Goal: Task Accomplishment & Management: Manage account settings

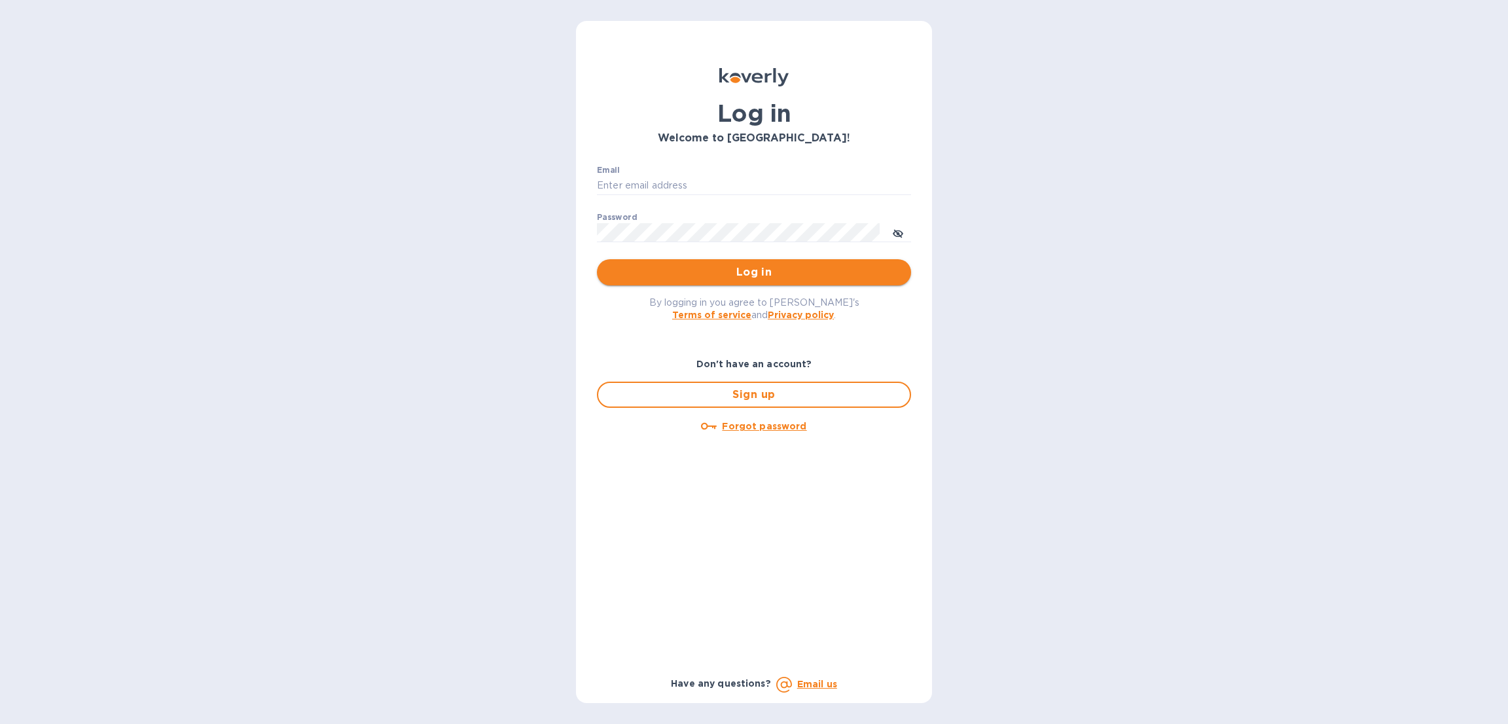
type input "[EMAIL_ADDRESS][DOMAIN_NAME]"
click at [698, 279] on span "Log in" at bounding box center [753, 272] width 293 height 16
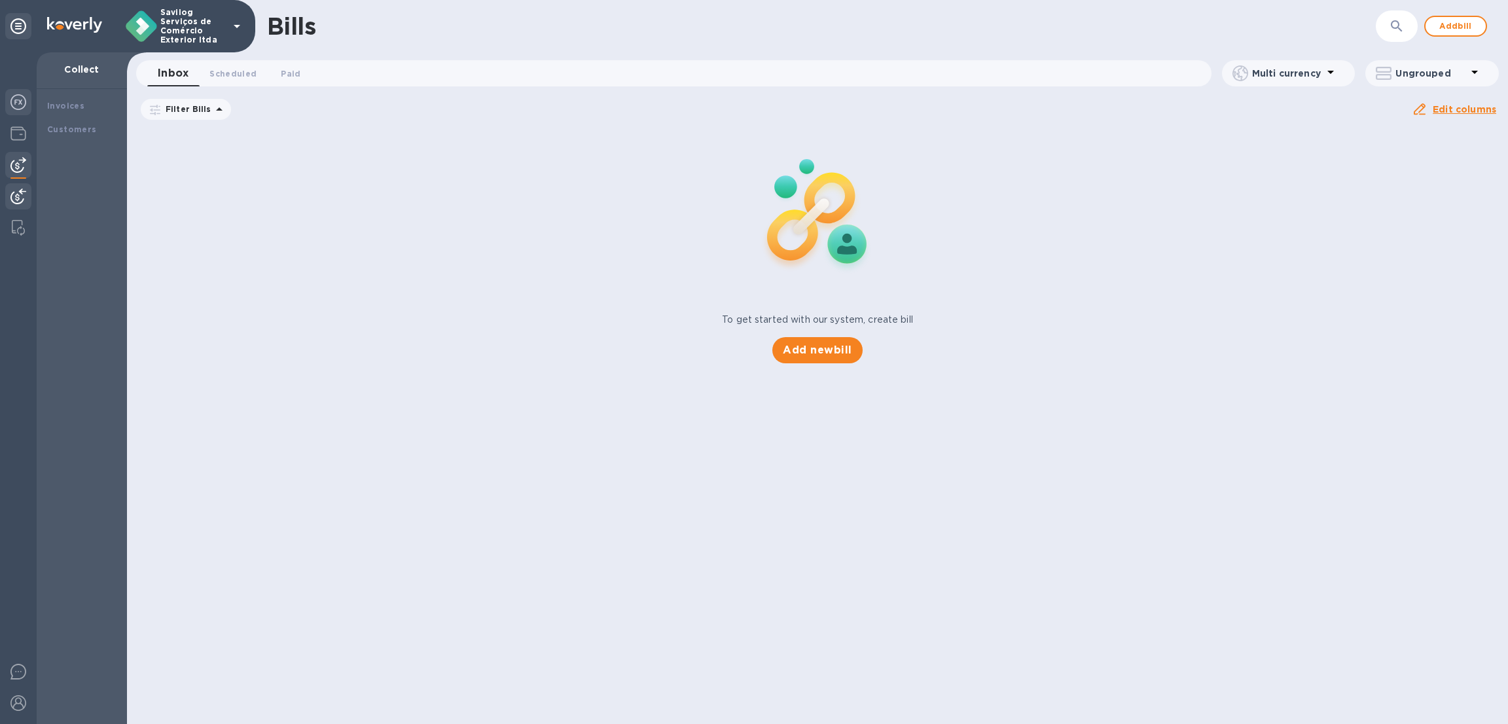
click at [13, 110] on div at bounding box center [18, 103] width 26 height 29
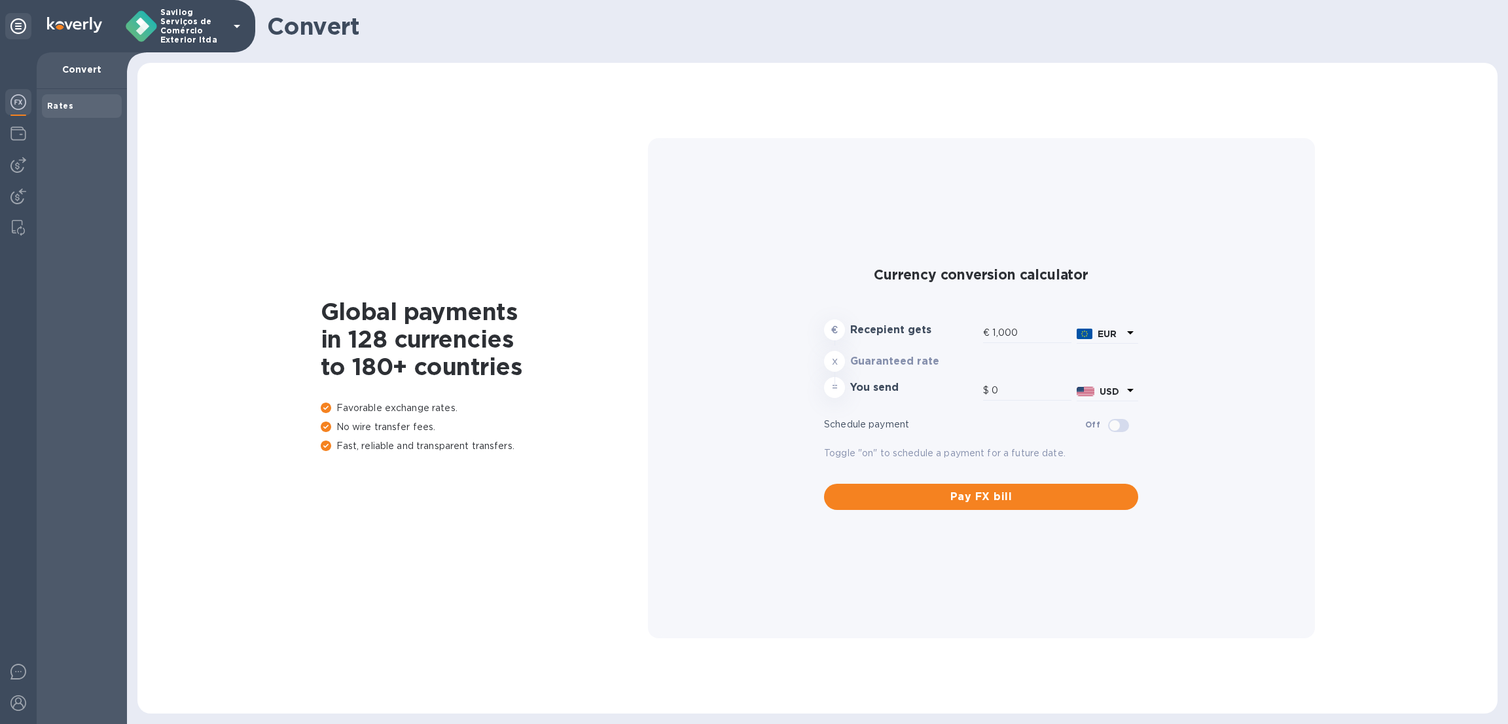
type input "1,178.88"
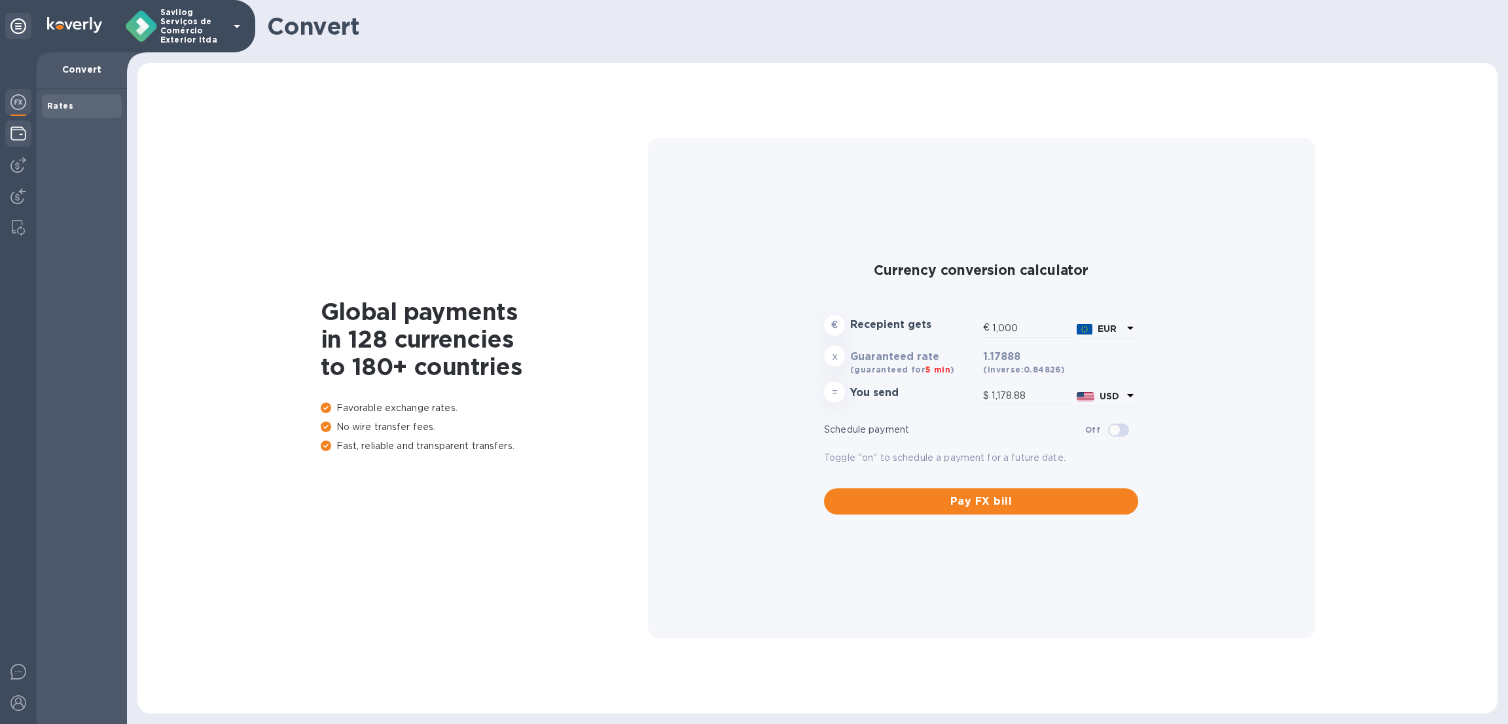
click at [14, 147] on div at bounding box center [18, 134] width 26 height 29
